Goal: Use online tool/utility: Utilize a website feature to perform a specific function

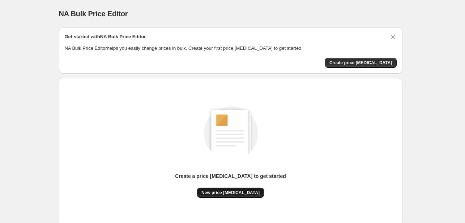
click at [237, 192] on span "New price [MEDICAL_DATA]" at bounding box center [230, 193] width 58 height 6
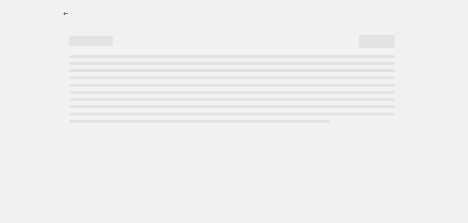
select select "percentage"
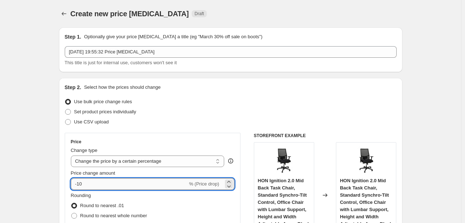
click at [134, 184] on input "-10" at bounding box center [129, 185] width 117 height 12
type input "-1"
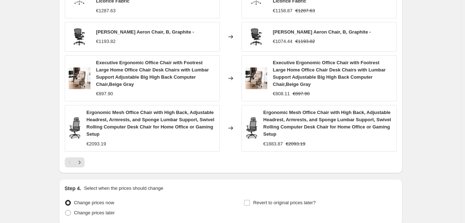
scroll to position [558, 0]
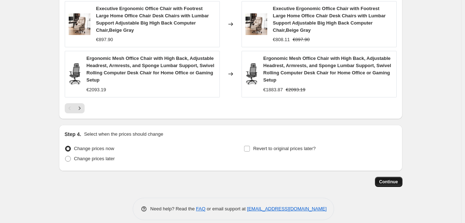
type input "-30"
click at [393, 179] on span "Continue" at bounding box center [388, 182] width 19 height 6
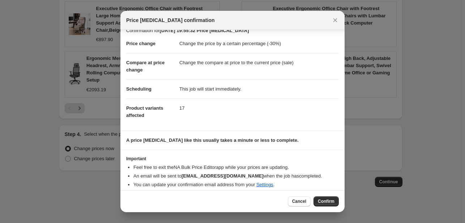
scroll to position [14, 0]
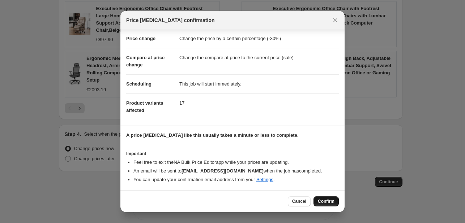
click at [333, 202] on span "Confirm" at bounding box center [326, 202] width 17 height 6
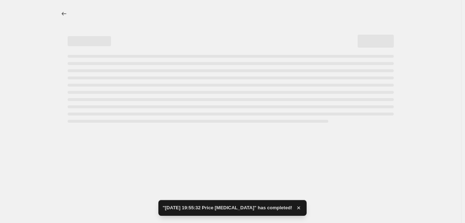
select select "percentage"
